Goal: Transaction & Acquisition: Book appointment/travel/reservation

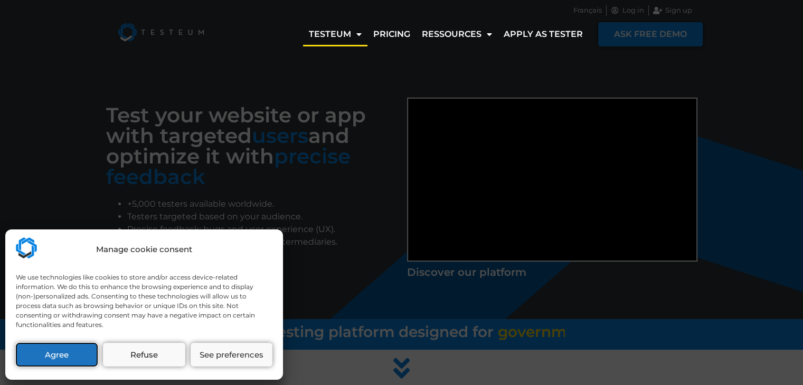
click at [76, 352] on button "Agree" at bounding box center [57, 355] width 82 height 24
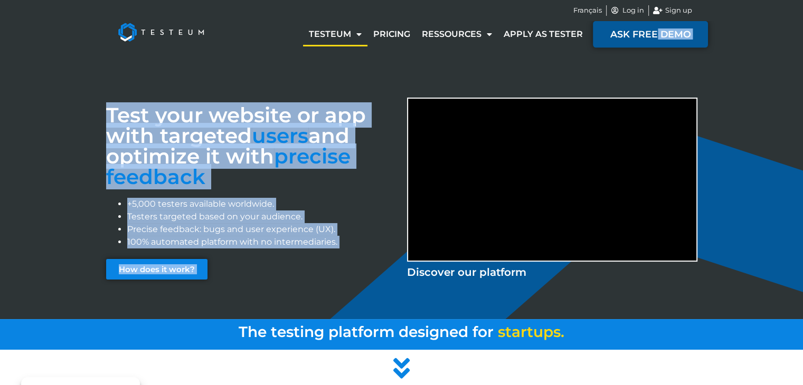
drag, startPoint x: 693, startPoint y: 56, endPoint x: 657, endPoint y: 34, distance: 42.5
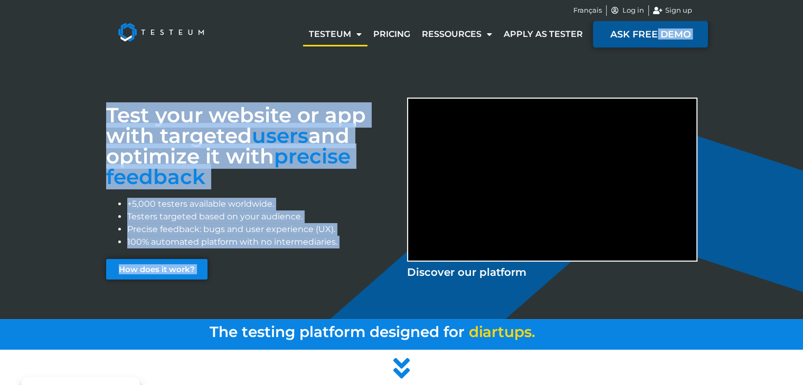
click at [657, 34] on span "ASK FREE DEMO" at bounding box center [650, 35] width 80 height 10
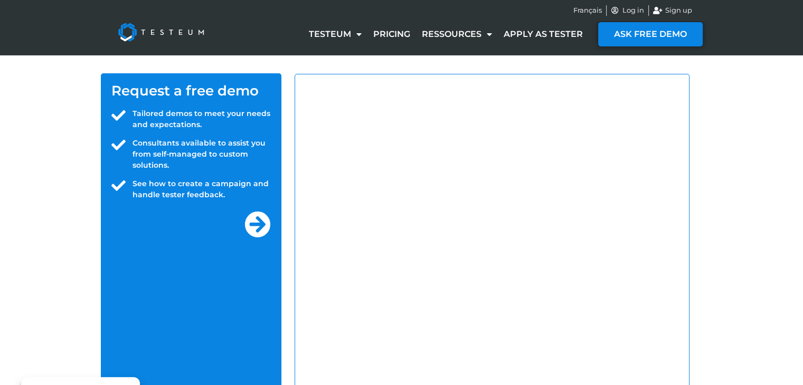
select select "IN"
